Goal: Task Accomplishment & Management: Use online tool/utility

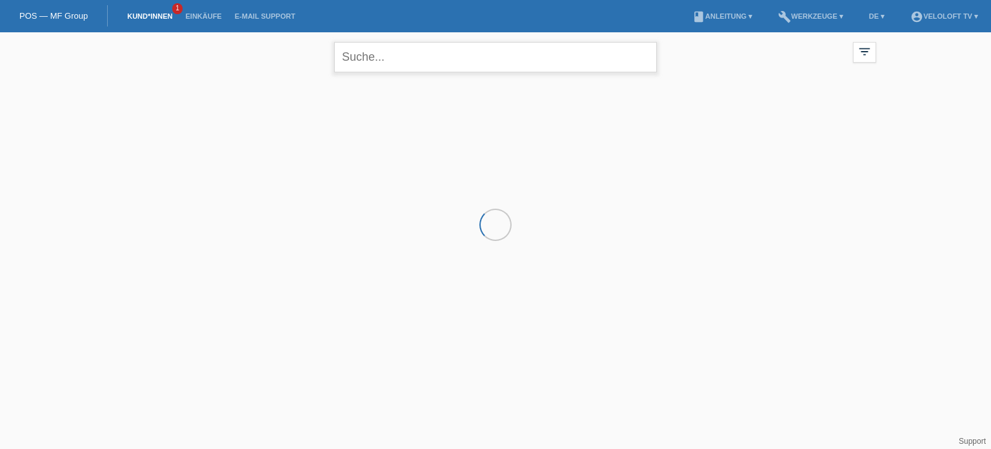
click at [450, 65] on input "text" at bounding box center [495, 57] width 323 height 30
paste input "[PERSON_NAME]"
type input "[PERSON_NAME]"
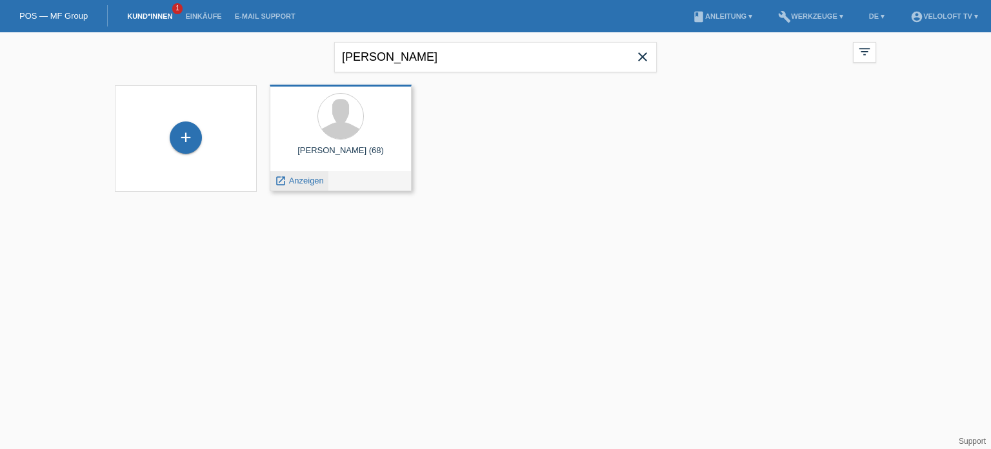
click at [303, 187] on div "launch Anzeigen" at bounding box center [299, 180] width 58 height 19
click at [303, 177] on span "Anzeigen" at bounding box center [306, 181] width 35 height 10
click at [303, 177] on div "Richard Erich Feller (68) launch Anzeigen" at bounding box center [341, 138] width 142 height 106
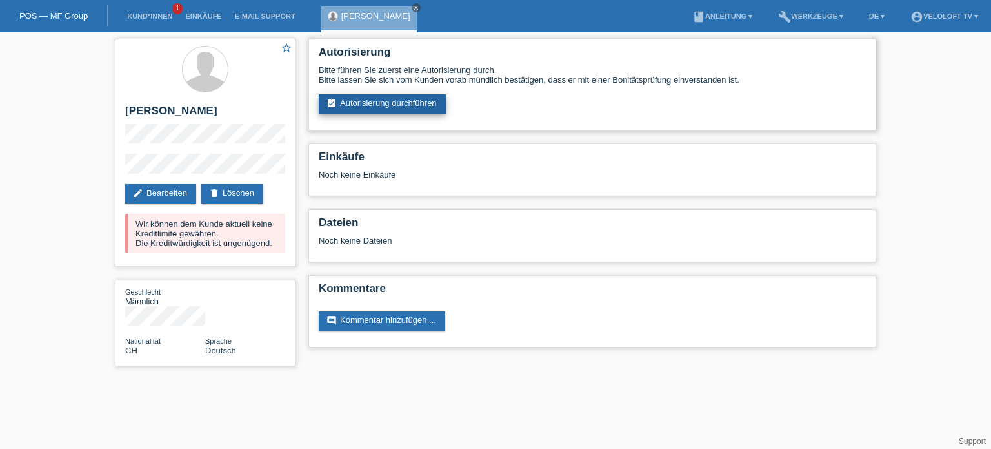
click at [369, 101] on link "assignment_turned_in Autorisierung durchführen" at bounding box center [382, 103] width 127 height 19
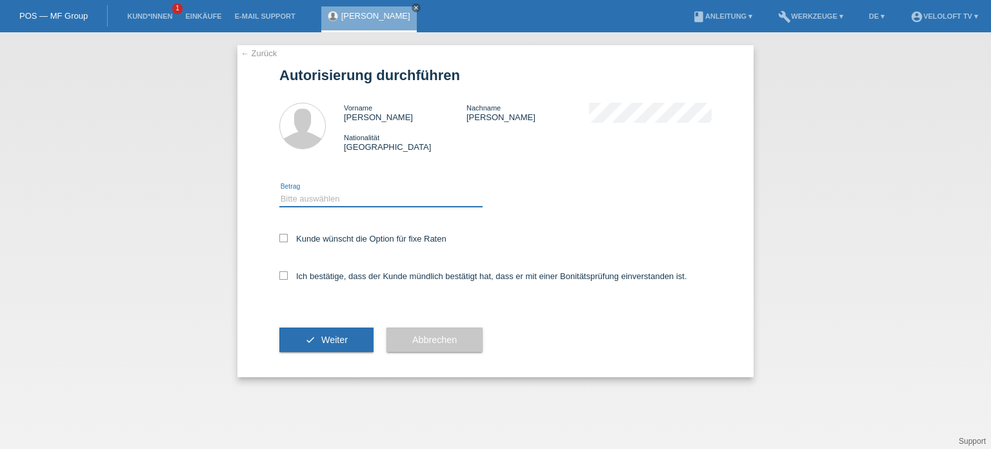
click at [342, 198] on select "Bitte auswählen CHF 1.00 - CHF 499.00 CHF 500.00 - CHF 1'999.00 CHF 2'000.00 - …" at bounding box center [380, 198] width 203 height 15
click at [279, 191] on select "Bitte auswählen CHF 1.00 - CHF 499.00 CHF 500.00 - CHF 1'999.00 CHF 2'000.00 - …" at bounding box center [380, 198] width 203 height 15
click at [356, 199] on select "Bitte auswählen CHF 1.00 - CHF 499.00 CHF 500.00 - CHF 1'999.00 CHF 2'000.00 - …" at bounding box center [380, 198] width 203 height 15
select select "3"
click at [279, 191] on select "Bitte auswählen CHF 1.00 - CHF 499.00 CHF 500.00 - CHF 1'999.00 CHF 2'000.00 - …" at bounding box center [380, 198] width 203 height 15
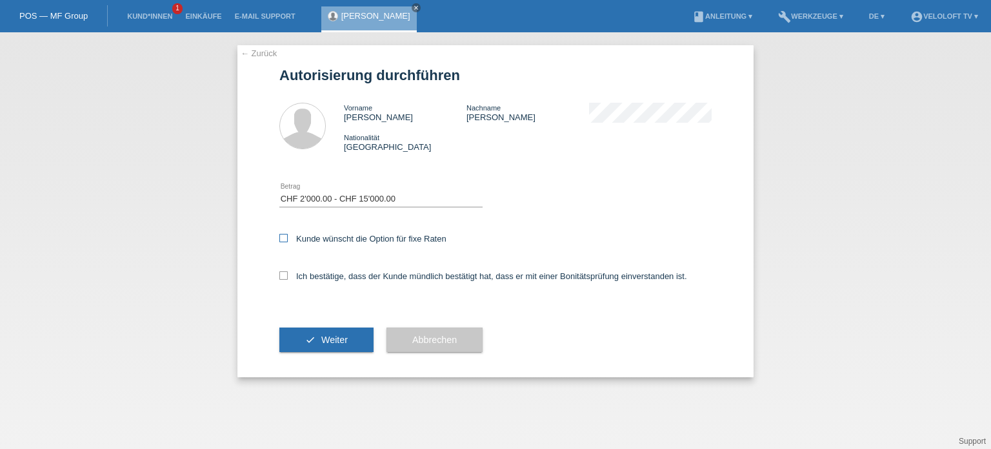
click at [284, 236] on icon at bounding box center [283, 238] width 8 height 8
click at [284, 236] on input "Kunde wünscht die Option für fixe Raten" at bounding box center [283, 238] width 8 height 8
checkbox input "true"
click at [285, 278] on icon at bounding box center [283, 275] width 8 height 8
click at [285, 278] on input "Ich bestätige, dass der Kunde mündlich bestätigt hat, dass er mit einer Bonität…" at bounding box center [283, 275] width 8 height 8
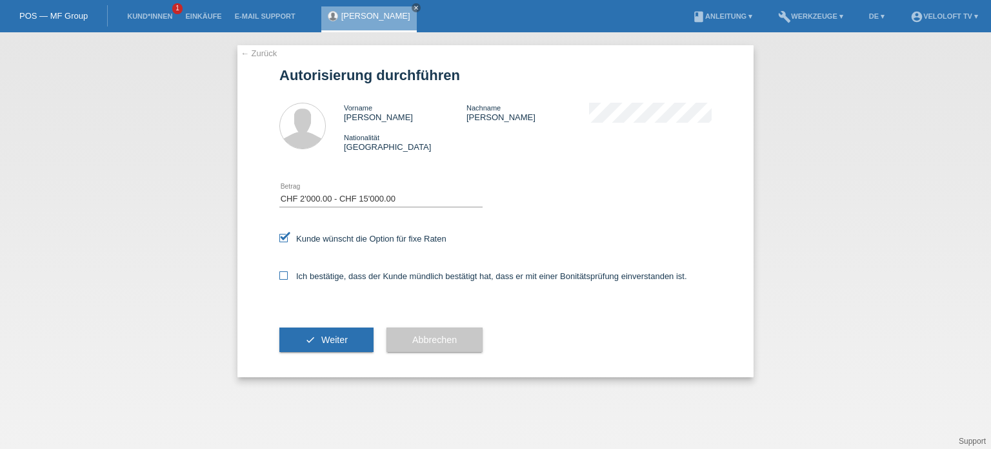
checkbox input "true"
click at [340, 333] on button "check Weiter" at bounding box center [326, 339] width 94 height 25
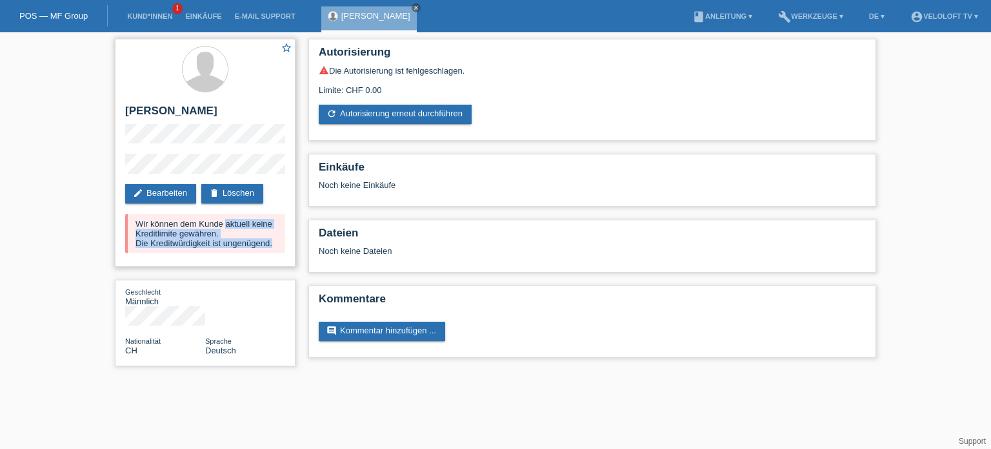
drag, startPoint x: 134, startPoint y: 219, endPoint x: 294, endPoint y: 250, distance: 162.3
click at [294, 250] on div "star_border Richard Erich Feller edit Bearbeiten delete Löschen Wir können dem …" at bounding box center [205, 153] width 181 height 228
copy div "Wir können dem Kunde aktuell keine Kreditlimite gewähren. Die Kreditwürdigkeit …"
click at [294, 379] on html "POS — MF Group Kund*innen 1 Einkäufe E-Mail Support Richard Erich Feller close" at bounding box center [495, 189] width 991 height 379
